Goal: Use online tool/utility: Utilize a website feature to perform a specific function

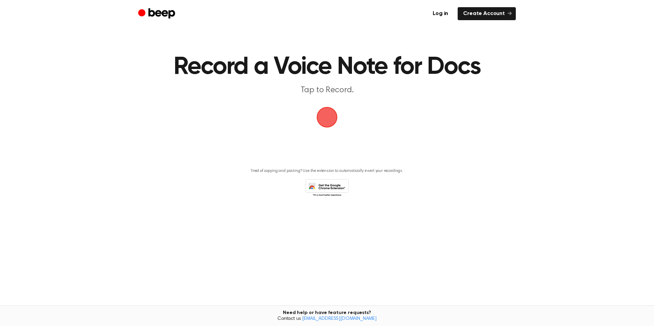
click at [329, 113] on span "button" at bounding box center [327, 117] width 19 height 19
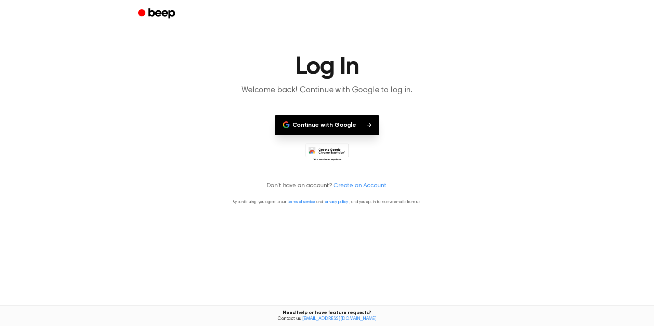
click at [324, 125] on button "Continue with Google" at bounding box center [327, 125] width 105 height 20
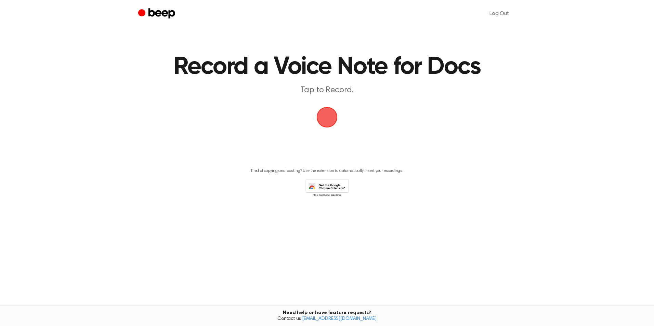
click at [331, 124] on span "button" at bounding box center [327, 117] width 19 height 19
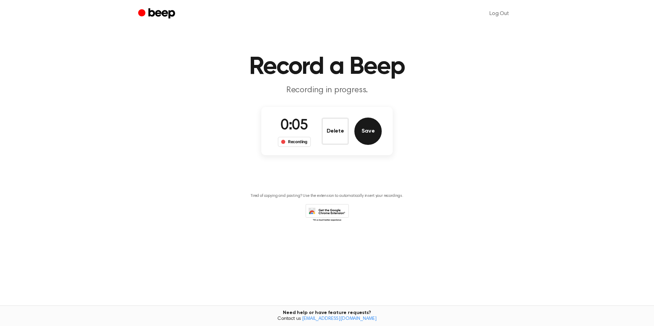
click at [381, 128] on button "Save" at bounding box center [368, 131] width 27 height 27
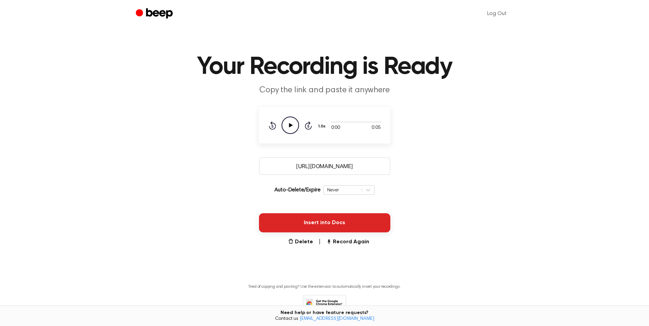
click at [325, 228] on button "Insert into Docs" at bounding box center [324, 223] width 131 height 19
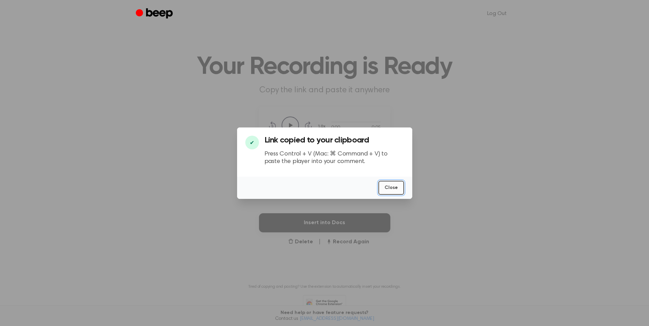
click at [396, 190] on button "Close" at bounding box center [392, 188] width 26 height 14
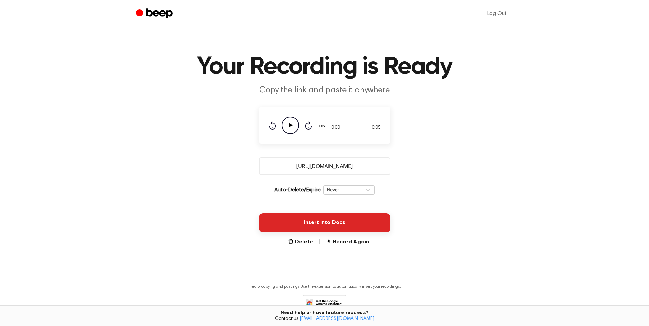
click at [323, 226] on button "Insert into Docs" at bounding box center [324, 223] width 131 height 19
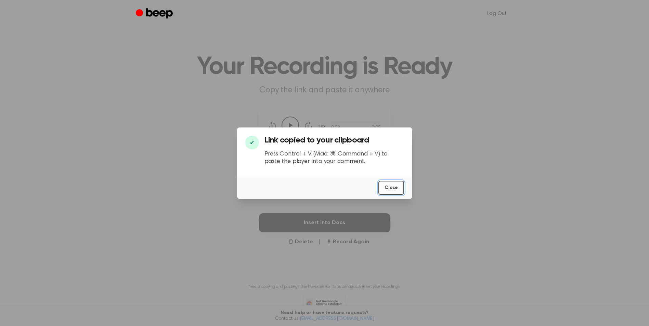
click at [390, 183] on button "Close" at bounding box center [392, 188] width 26 height 14
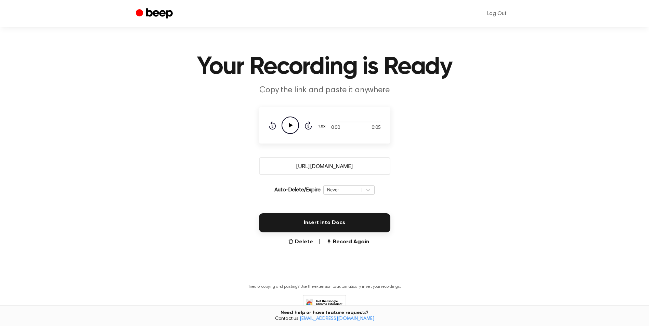
scroll to position [40, 0]
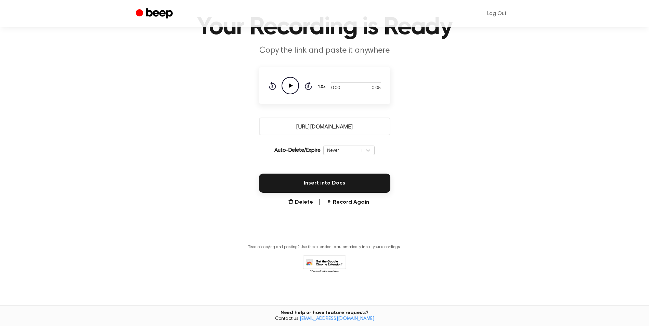
click at [285, 79] on circle at bounding box center [290, 85] width 17 height 17
click at [345, 148] on div "Never" at bounding box center [342, 150] width 31 height 7
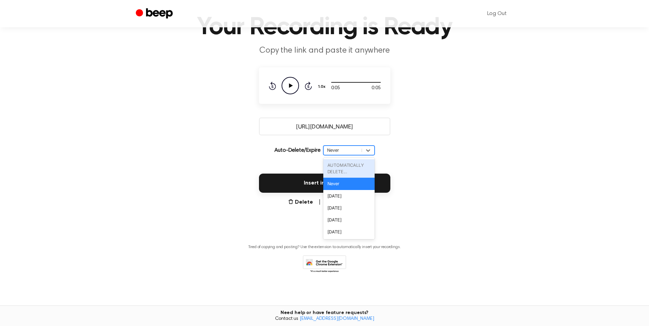
click at [355, 169] on div "AUTOMATICALLY DELETE..." at bounding box center [348, 168] width 51 height 18
click at [447, 147] on main "Your Recording is Ready Copy the link and paste it anywhere 0:05 0:05 Your brow…" at bounding box center [324, 126] width 649 height 333
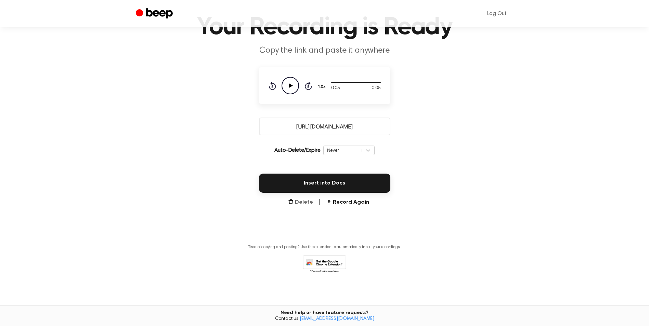
click at [301, 204] on button "Delete" at bounding box center [300, 202] width 25 height 8
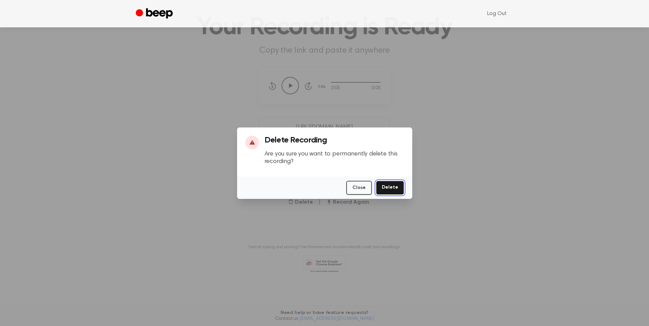
click at [397, 187] on button "Delete" at bounding box center [390, 188] width 28 height 14
